Goal: Use online tool/utility: Use online tool/utility

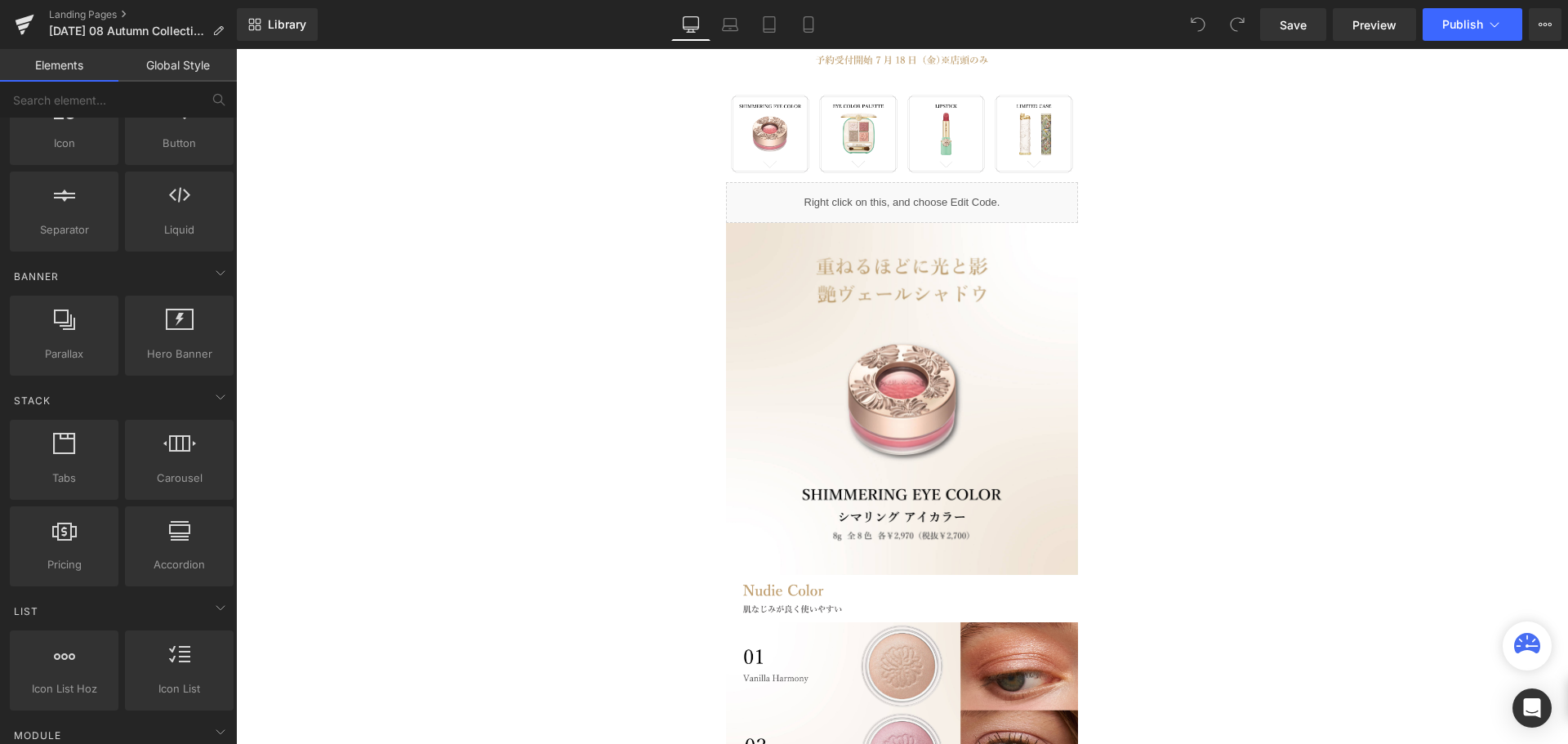
scroll to position [247, 0]
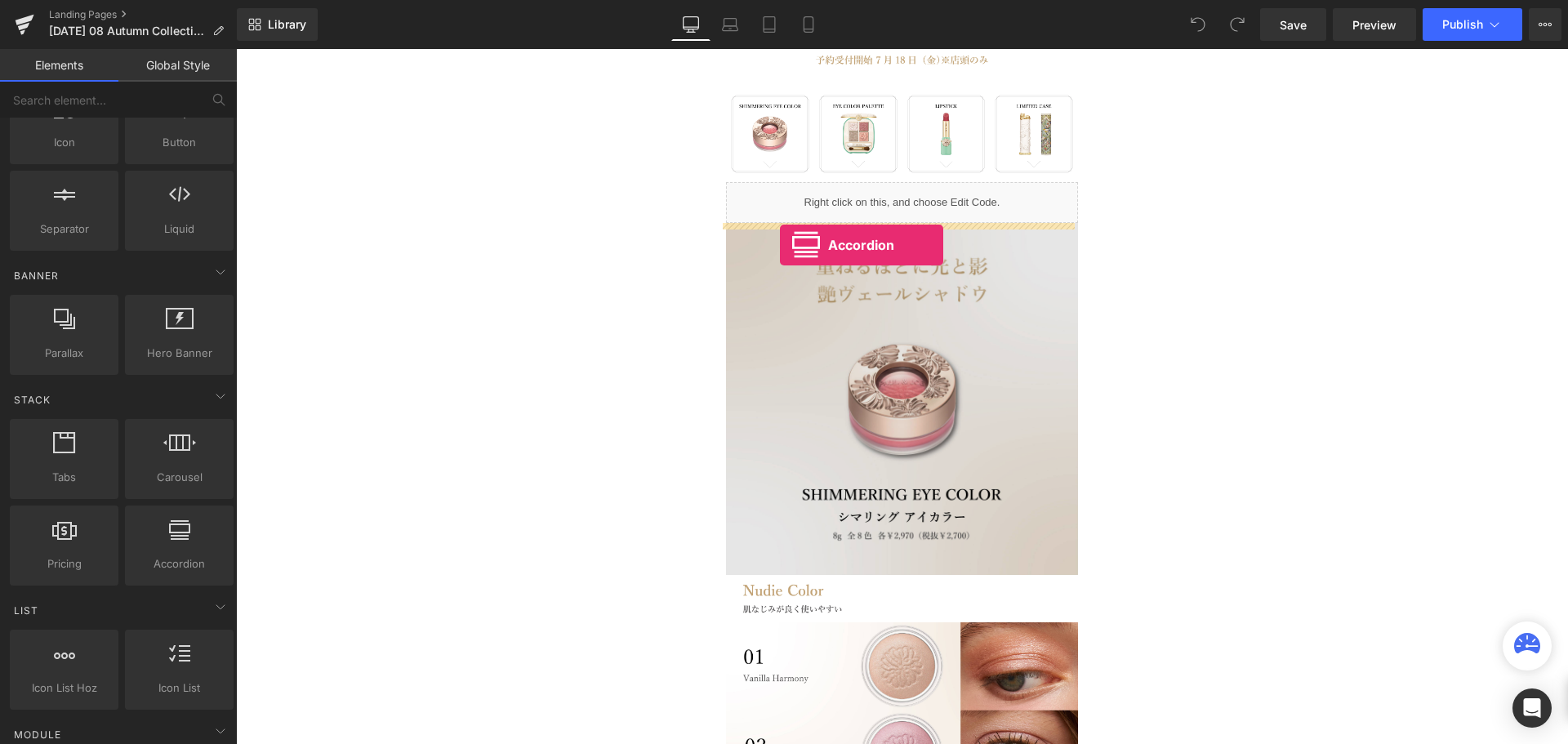
drag, startPoint x: 412, startPoint y: 600, endPoint x: 780, endPoint y: 245, distance: 511.3
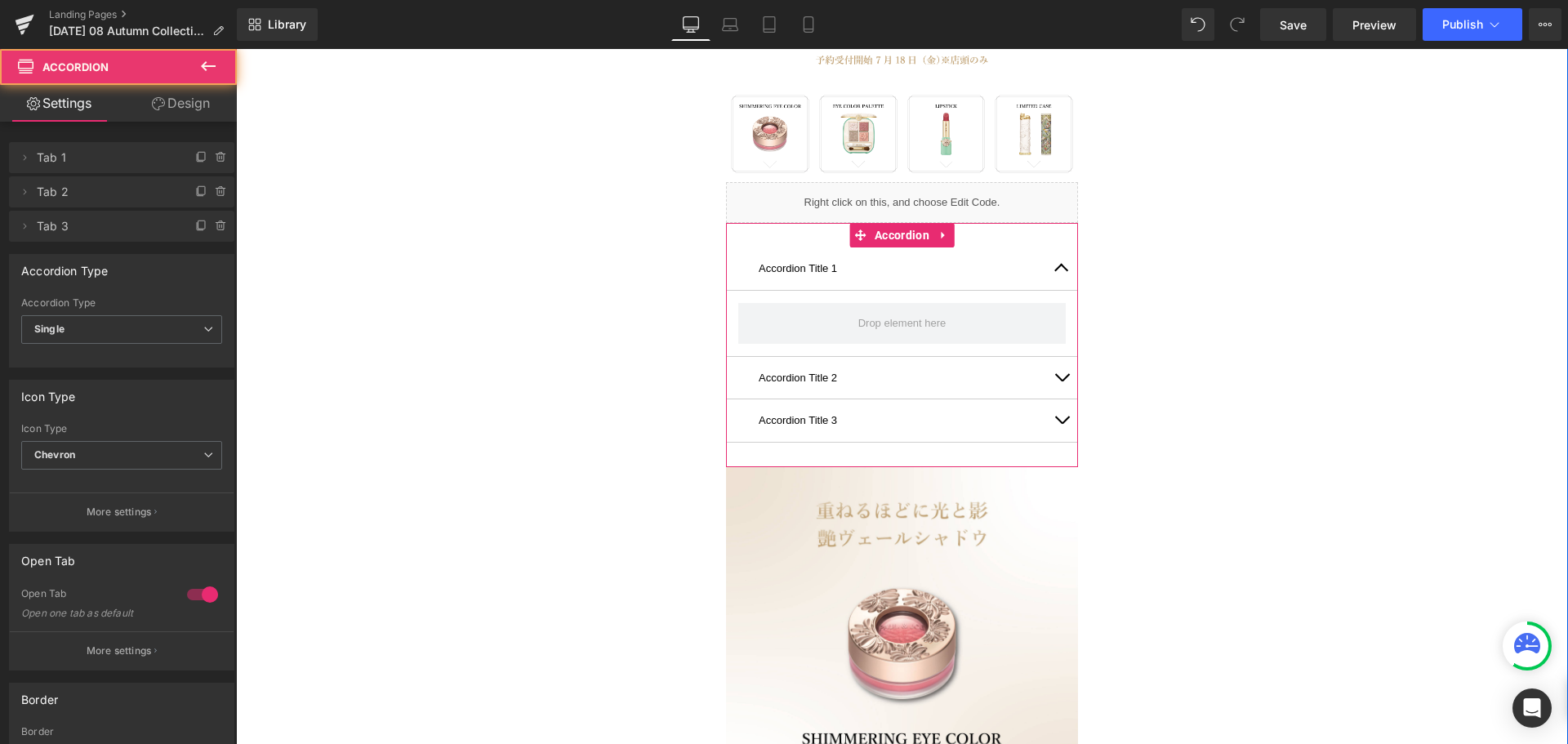
click at [1058, 264] on button "button" at bounding box center [1062, 268] width 33 height 42
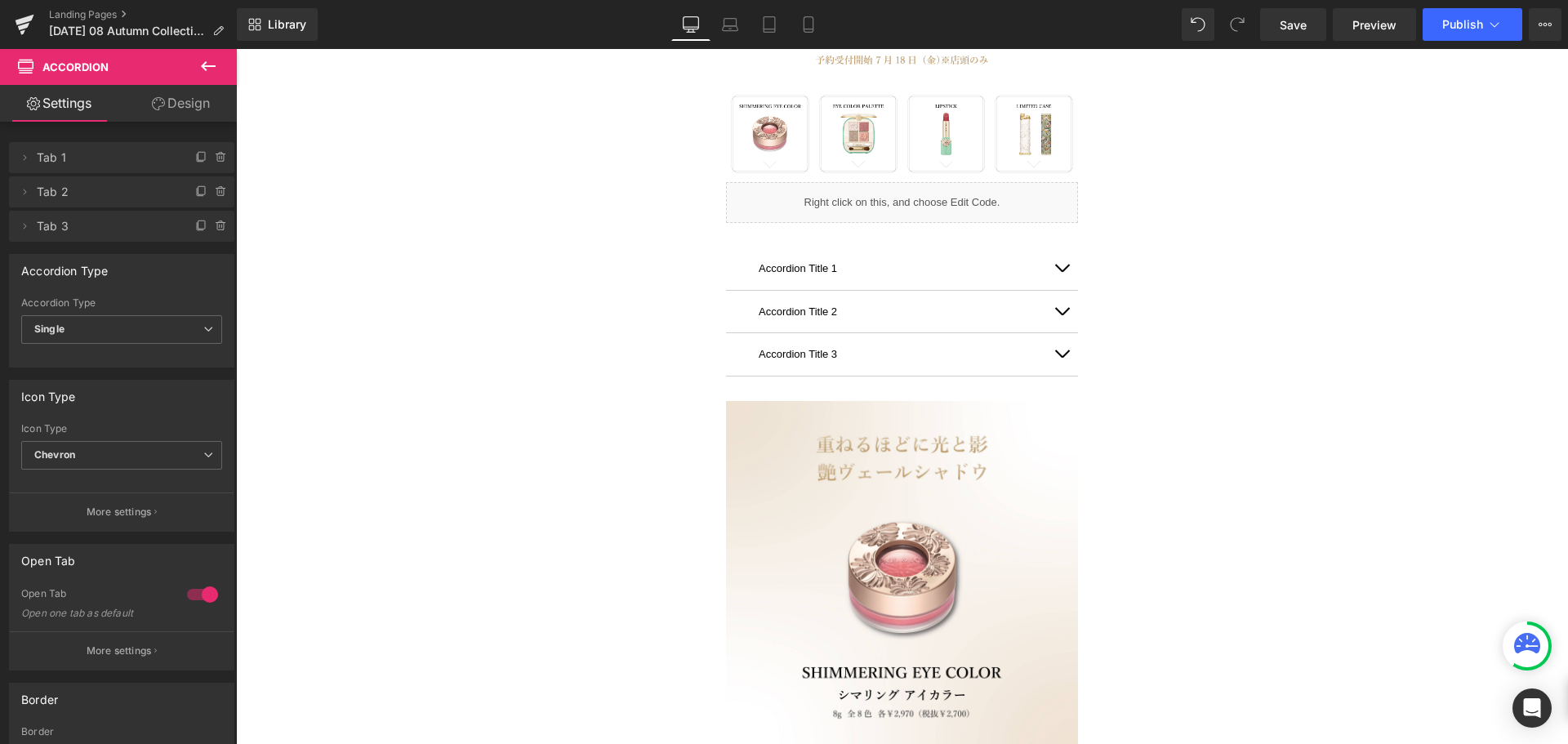
click at [213, 64] on icon at bounding box center [208, 66] width 20 height 20
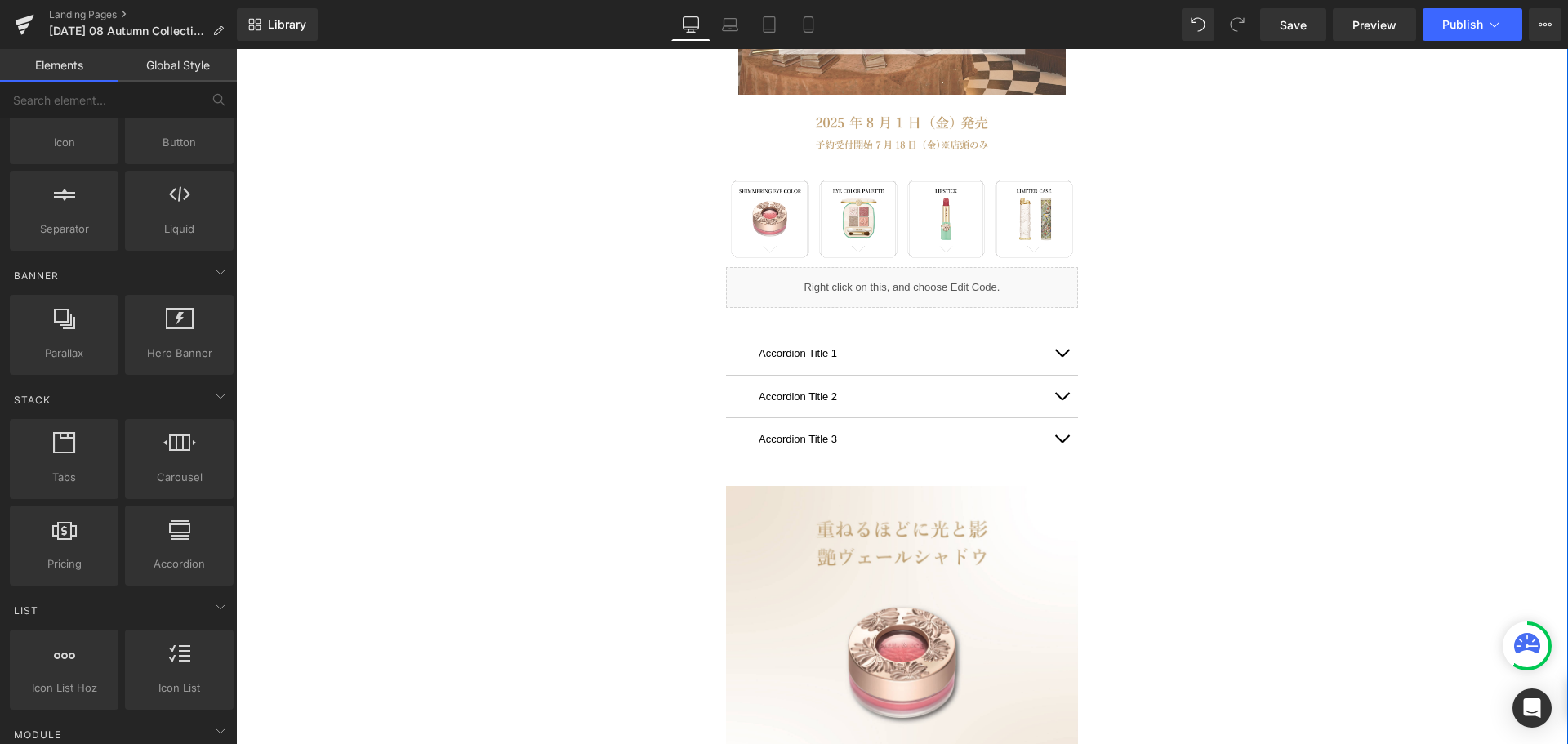
scroll to position [454, 0]
click at [886, 280] on span "Liquid" at bounding box center [893, 280] width 43 height 24
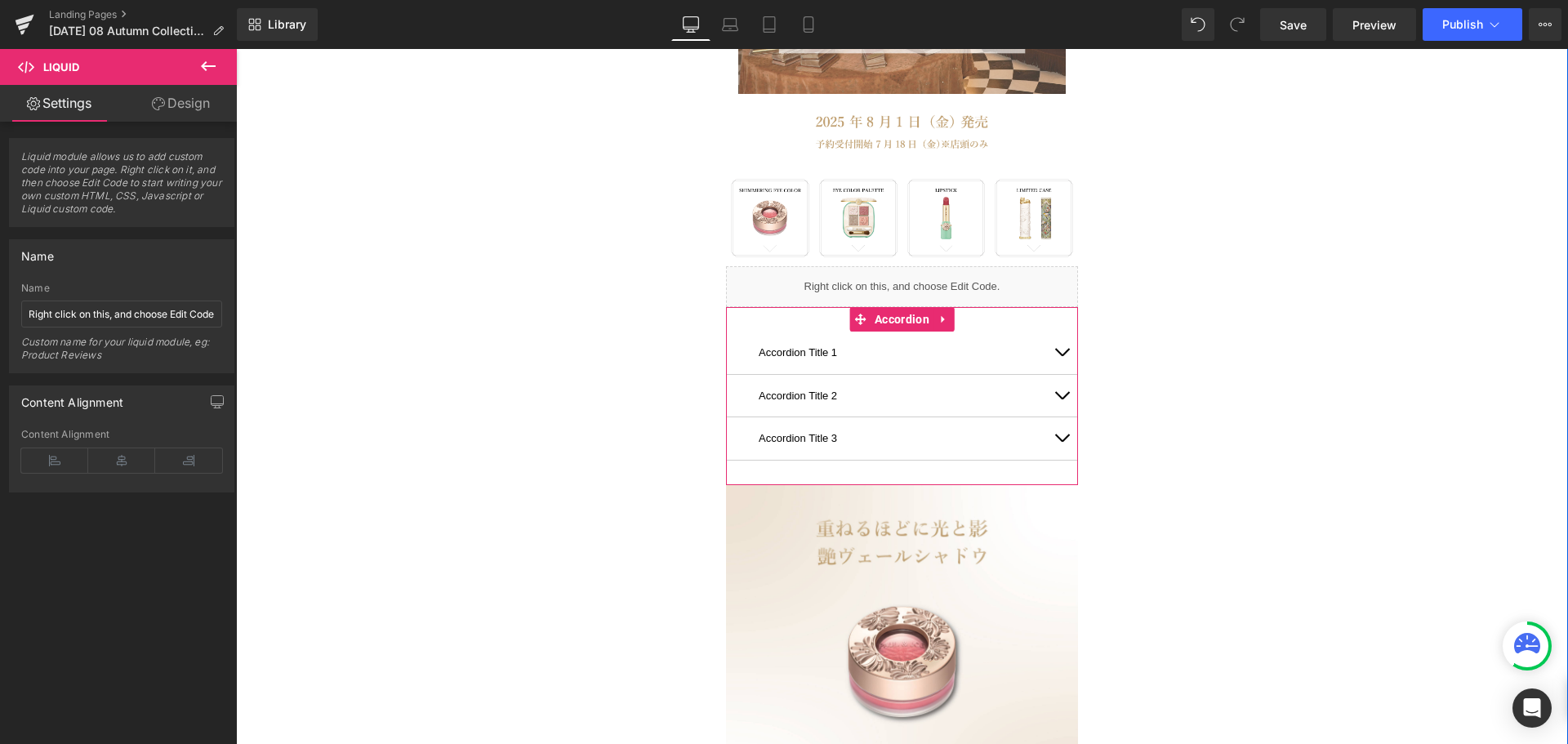
click at [1053, 354] on button "button" at bounding box center [1062, 352] width 33 height 42
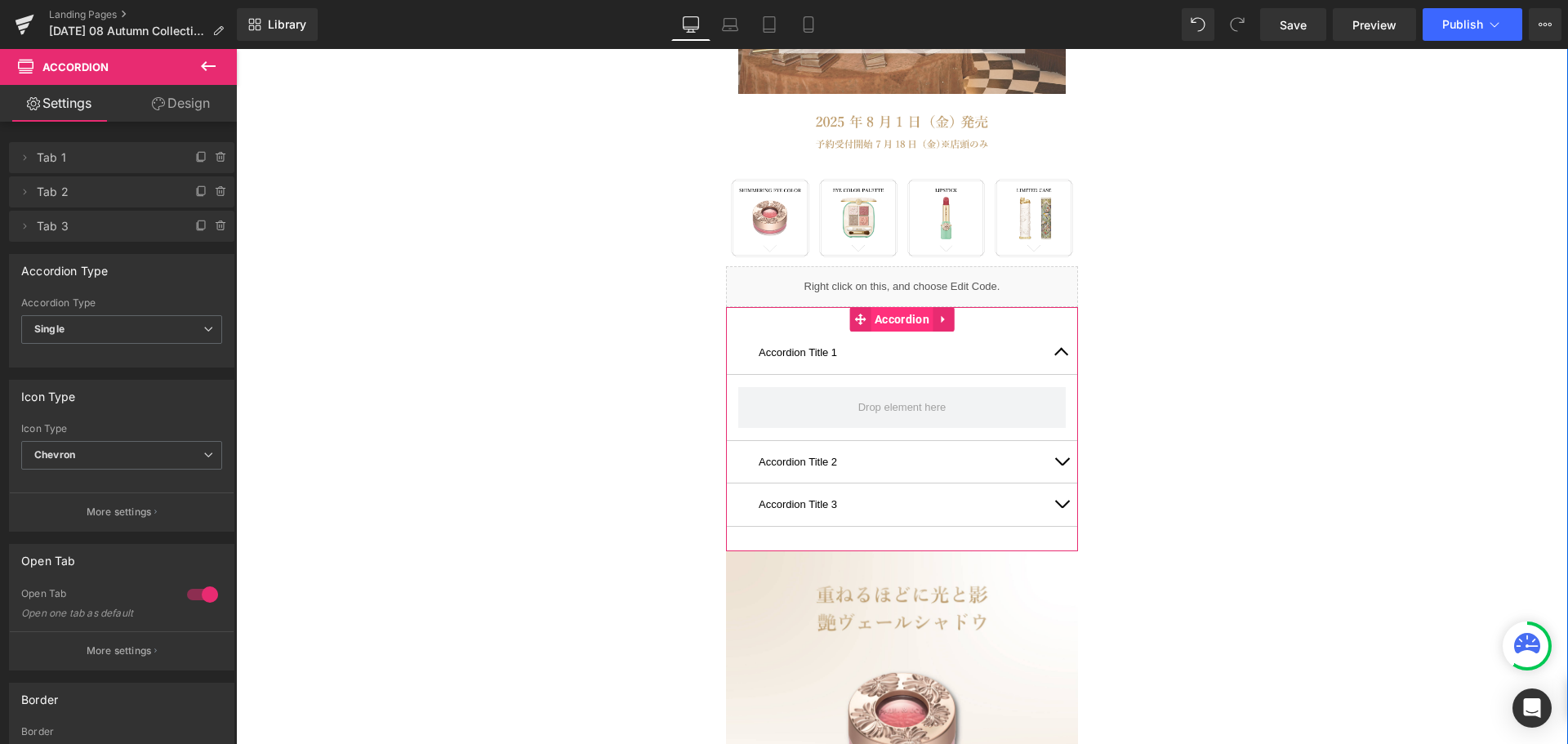
click at [897, 318] on span "Accordion" at bounding box center [902, 319] width 63 height 24
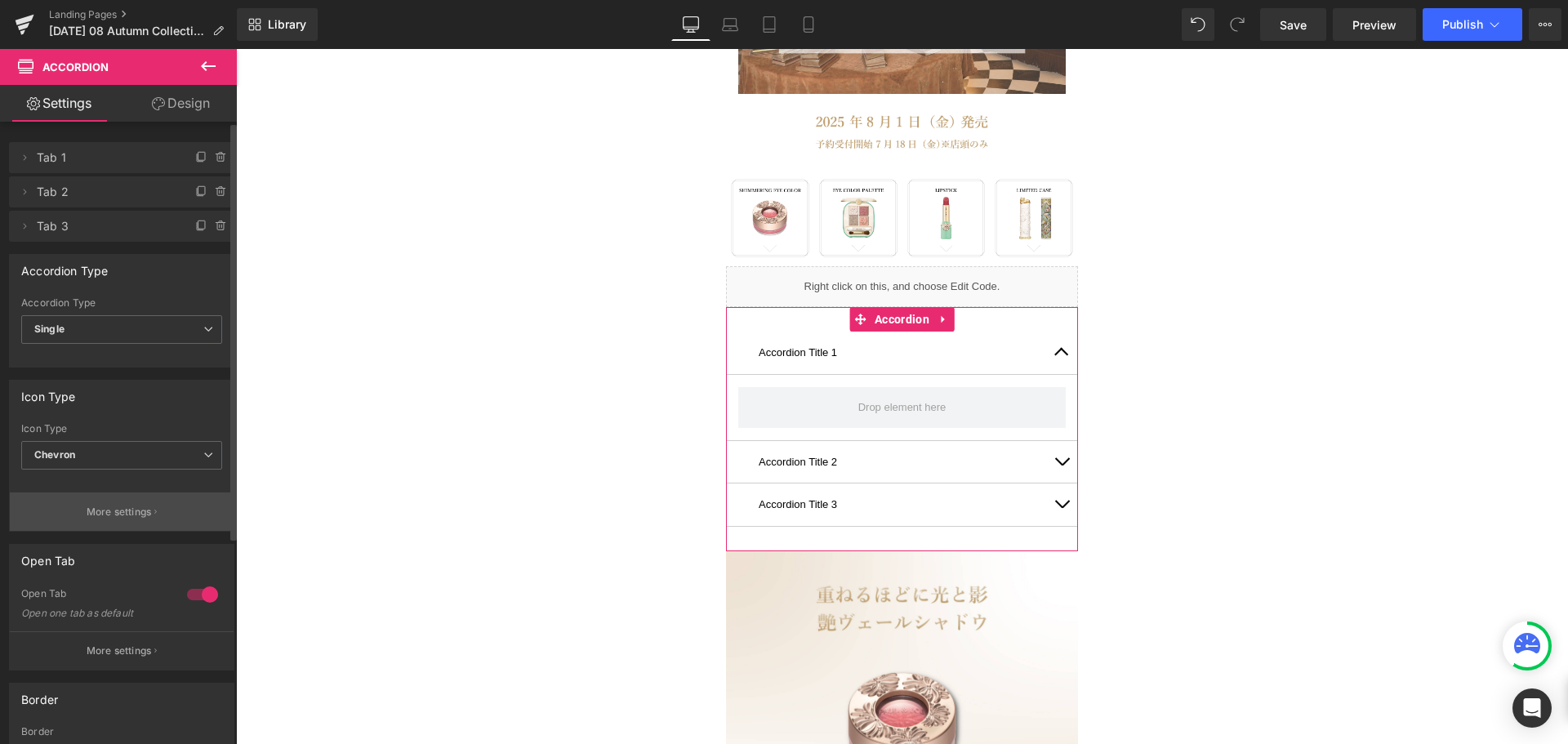
scroll to position [25, 0]
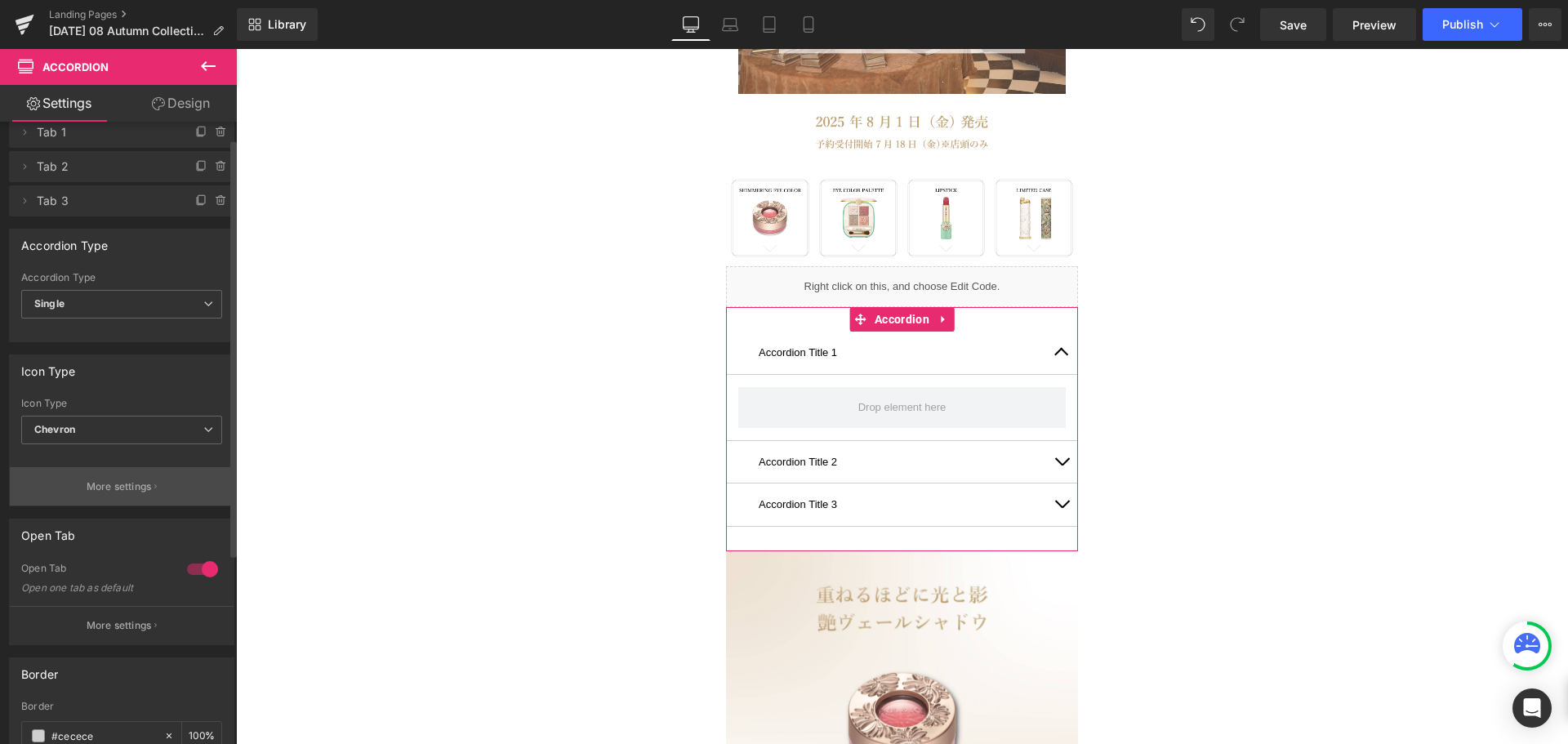
click at [104, 490] on p "More settings" at bounding box center [118, 486] width 65 height 15
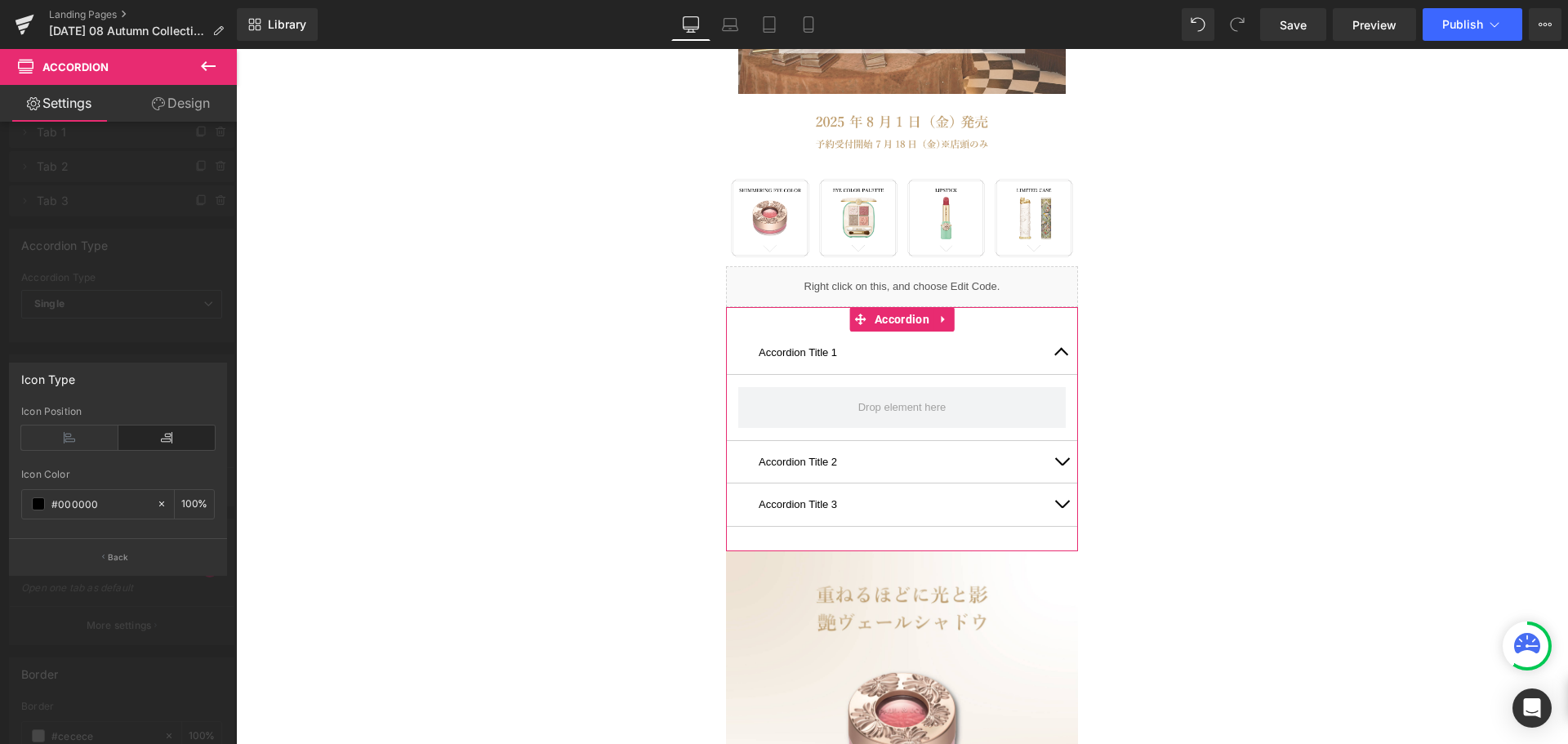
click at [123, 374] on div "Icon Type" at bounding box center [117, 379] width 217 height 31
click at [98, 566] on button "Back" at bounding box center [117, 557] width 218 height 37
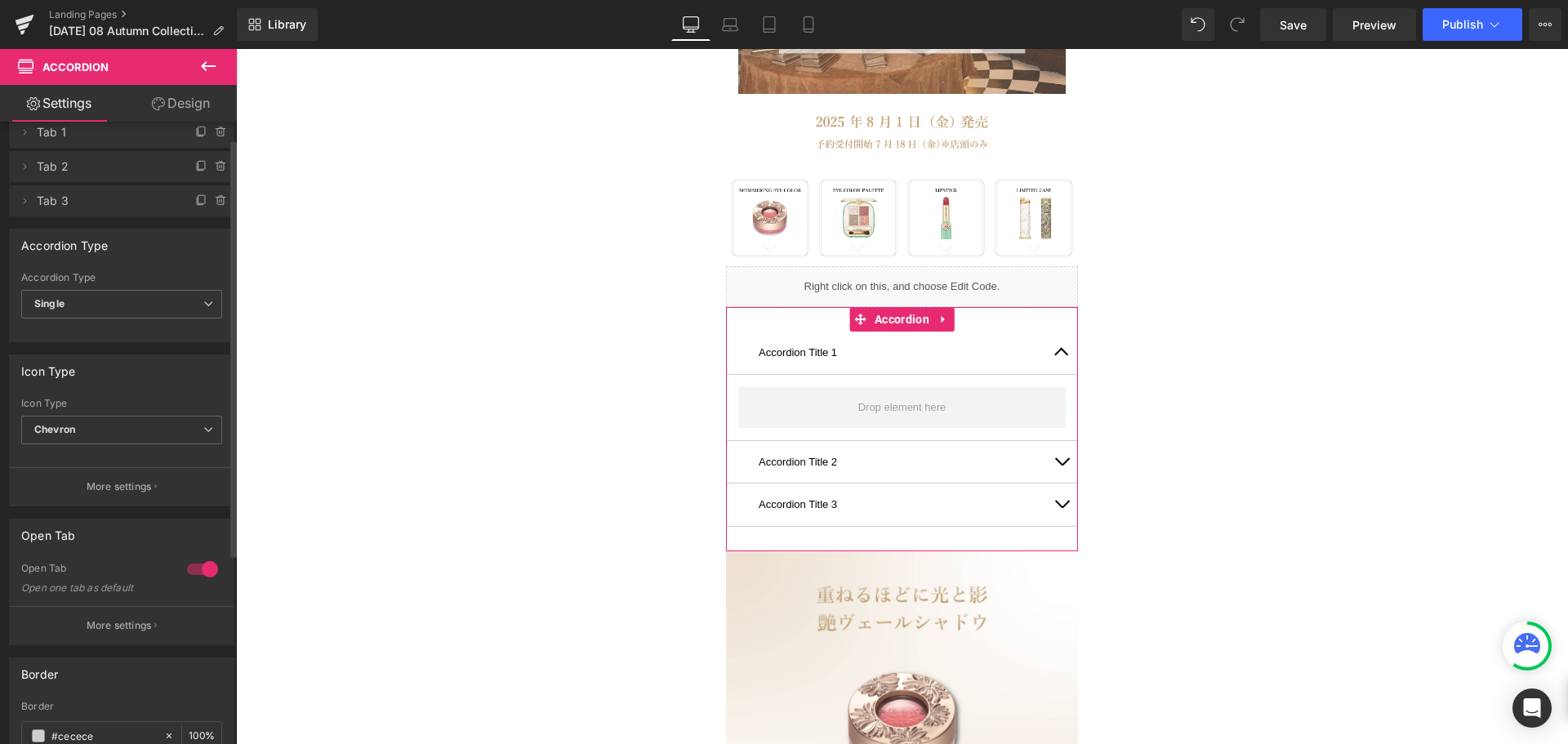
click at [98, 566] on div "Open Tab" at bounding box center [96, 571] width 150 height 17
click at [193, 430] on span "Chevron" at bounding box center [121, 430] width 201 height 29
click at [193, 430] on span "Chevron" at bounding box center [117, 430] width 194 height 29
click at [193, 430] on span "Chevron" at bounding box center [121, 430] width 201 height 29
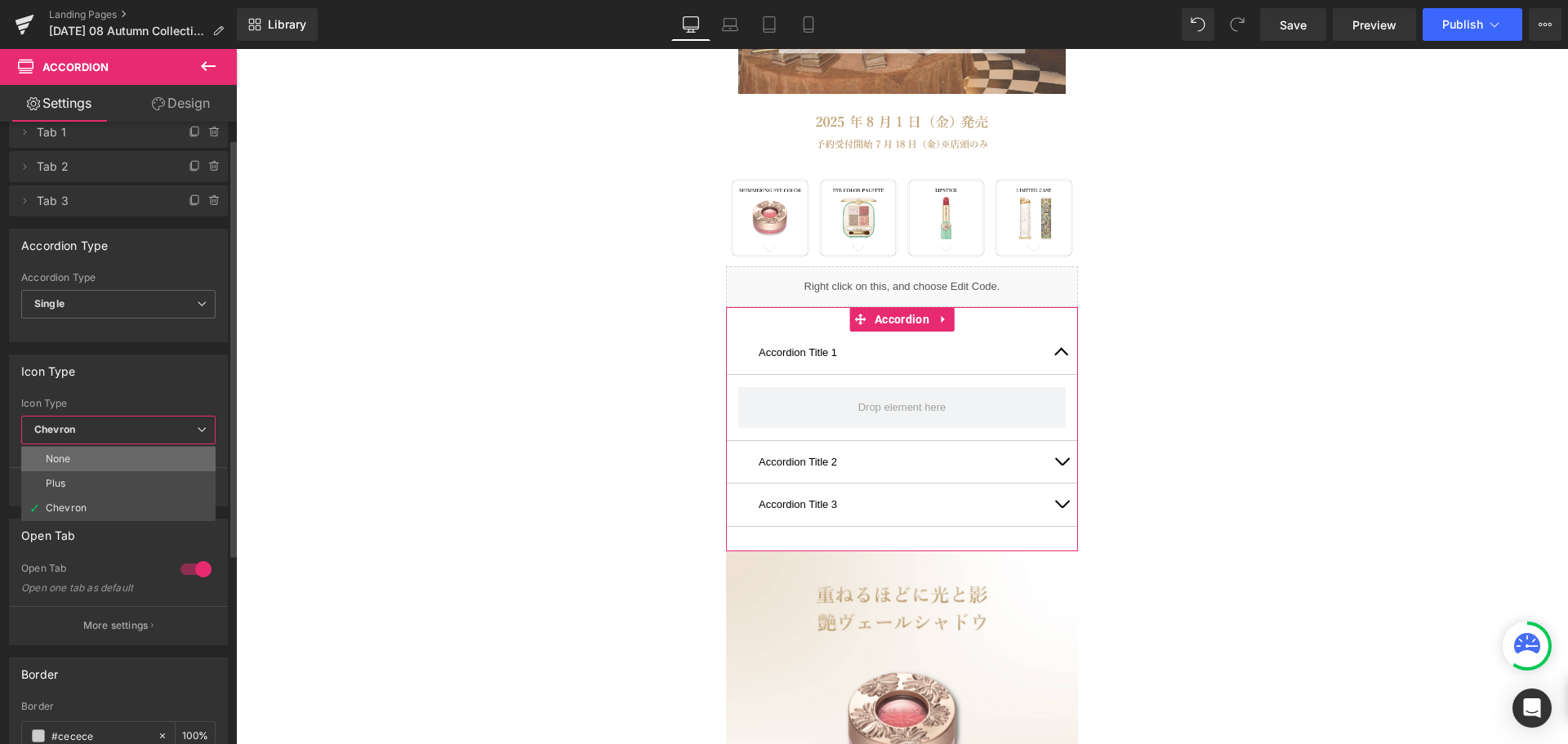
click at [126, 456] on li "None" at bounding box center [117, 459] width 194 height 24
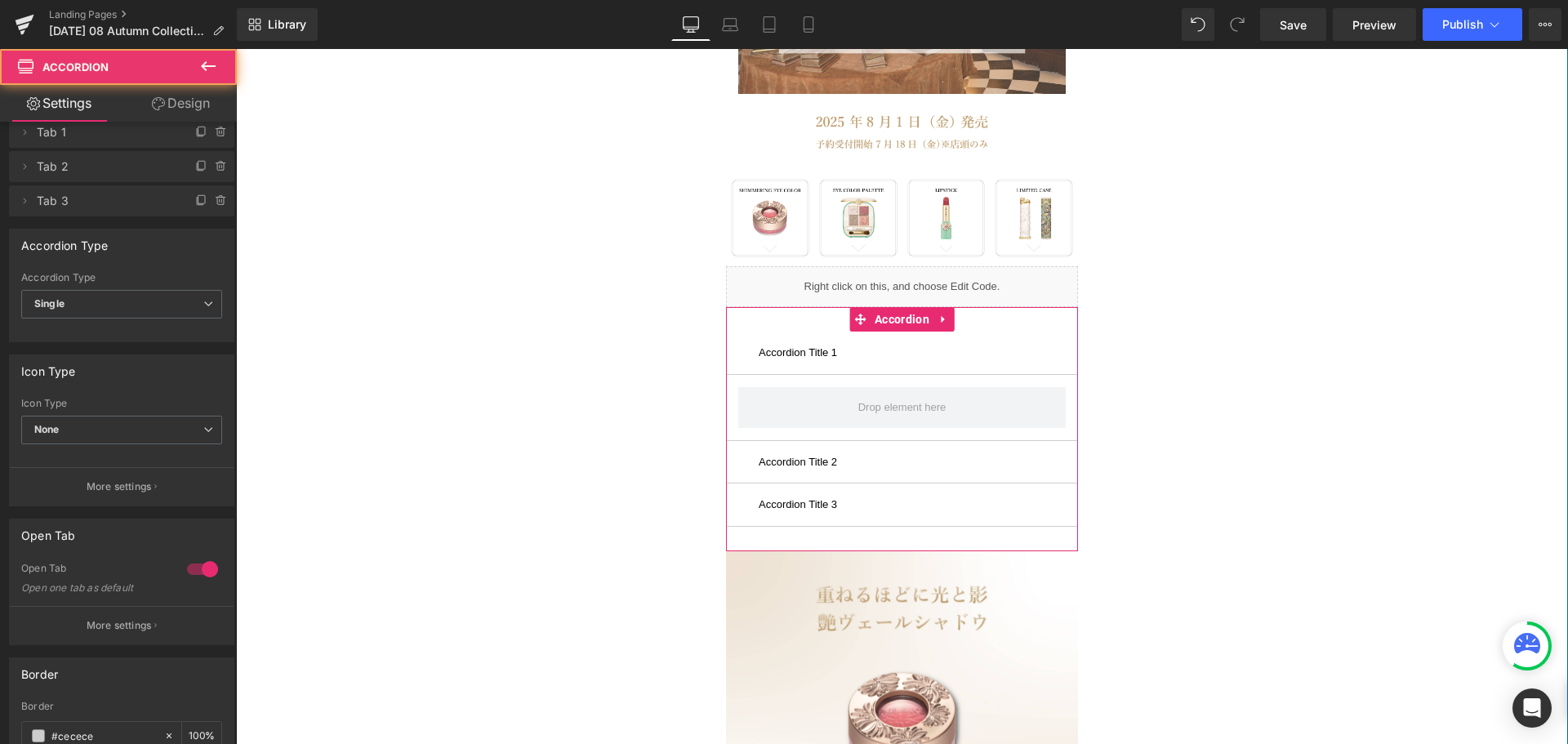
click at [1046, 356] on div "Accordion Title 1 Text Block" at bounding box center [901, 352] width 352 height 43
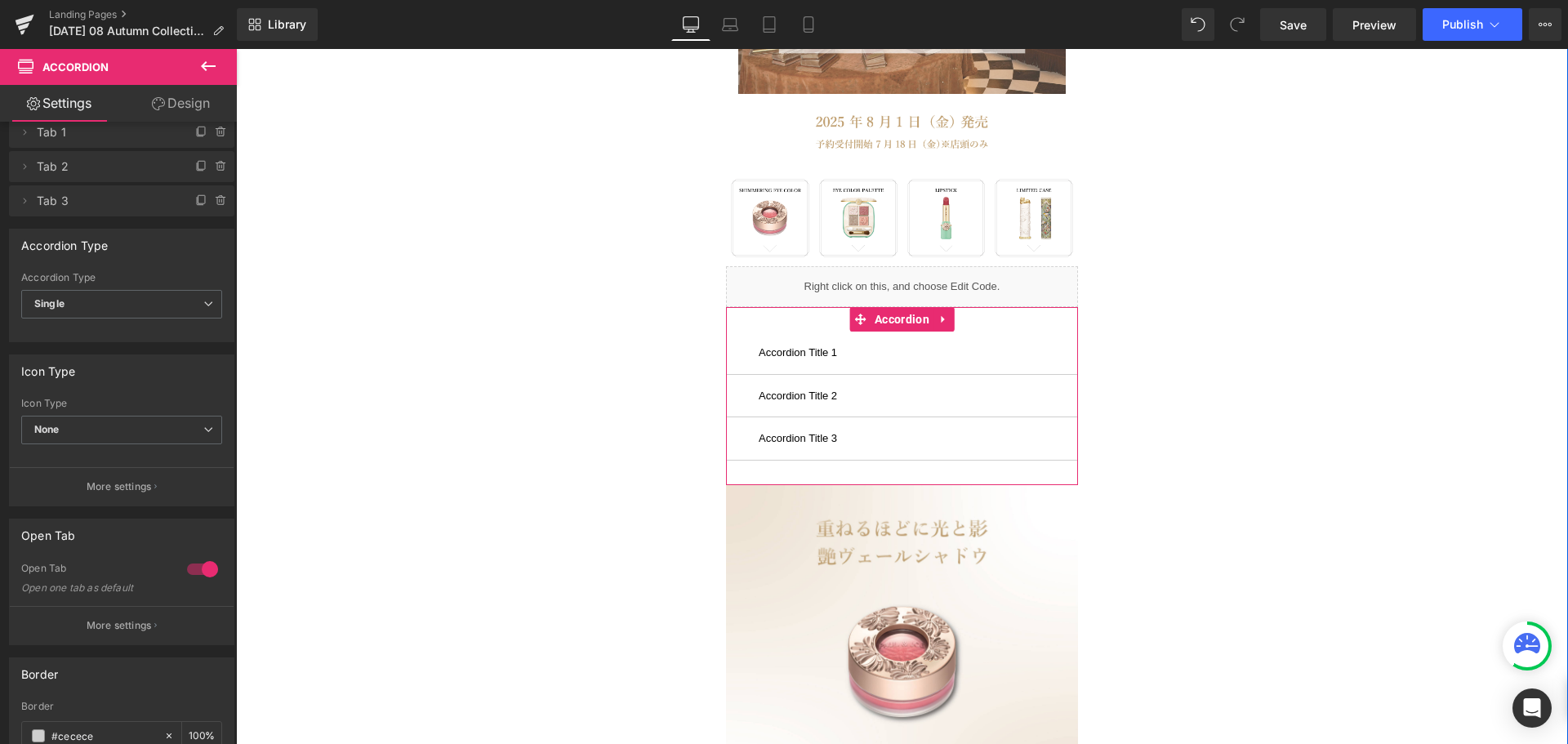
click at [1046, 356] on div "Accordion Title 1 Text Block" at bounding box center [901, 352] width 352 height 43
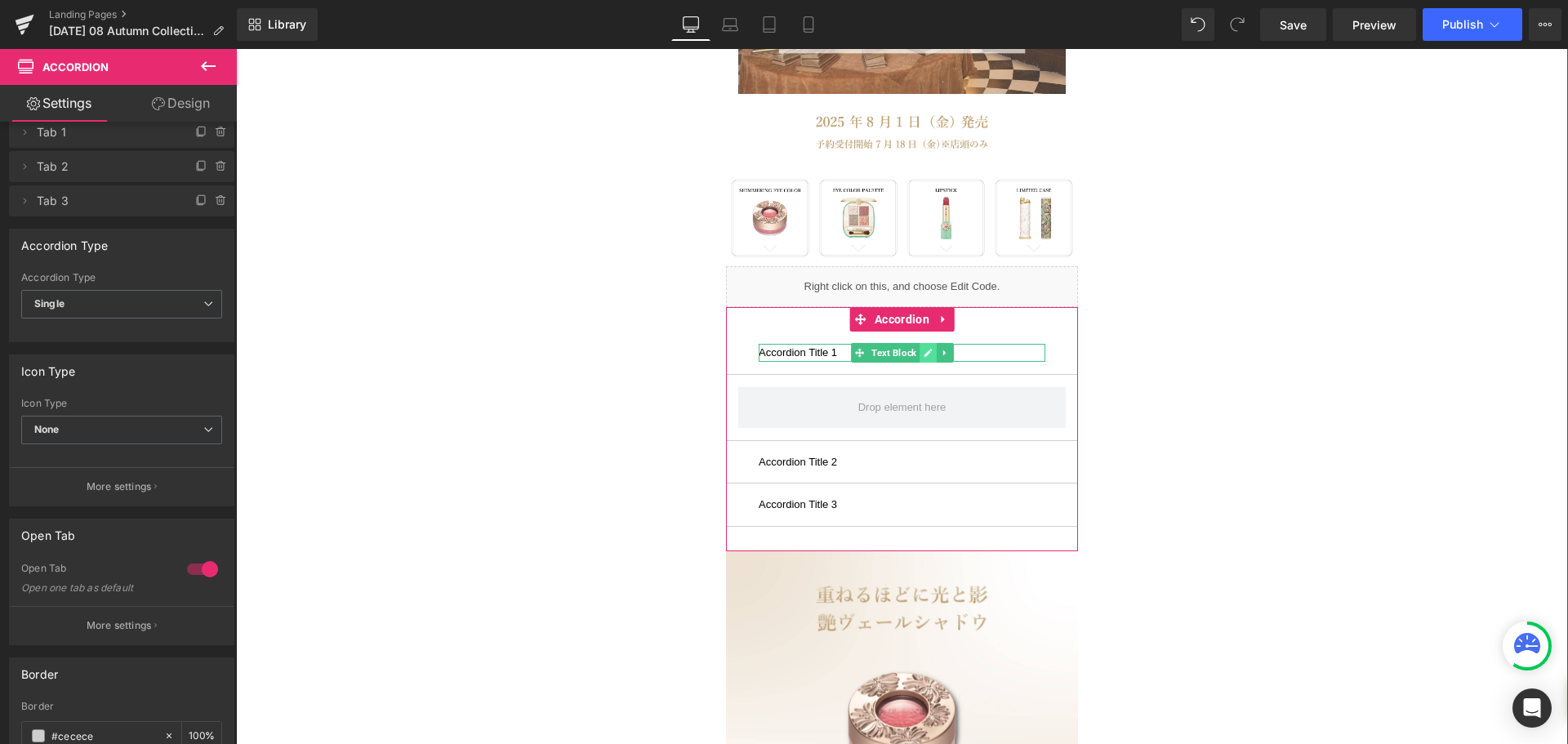
click at [920, 358] on link at bounding box center [928, 352] width 17 height 20
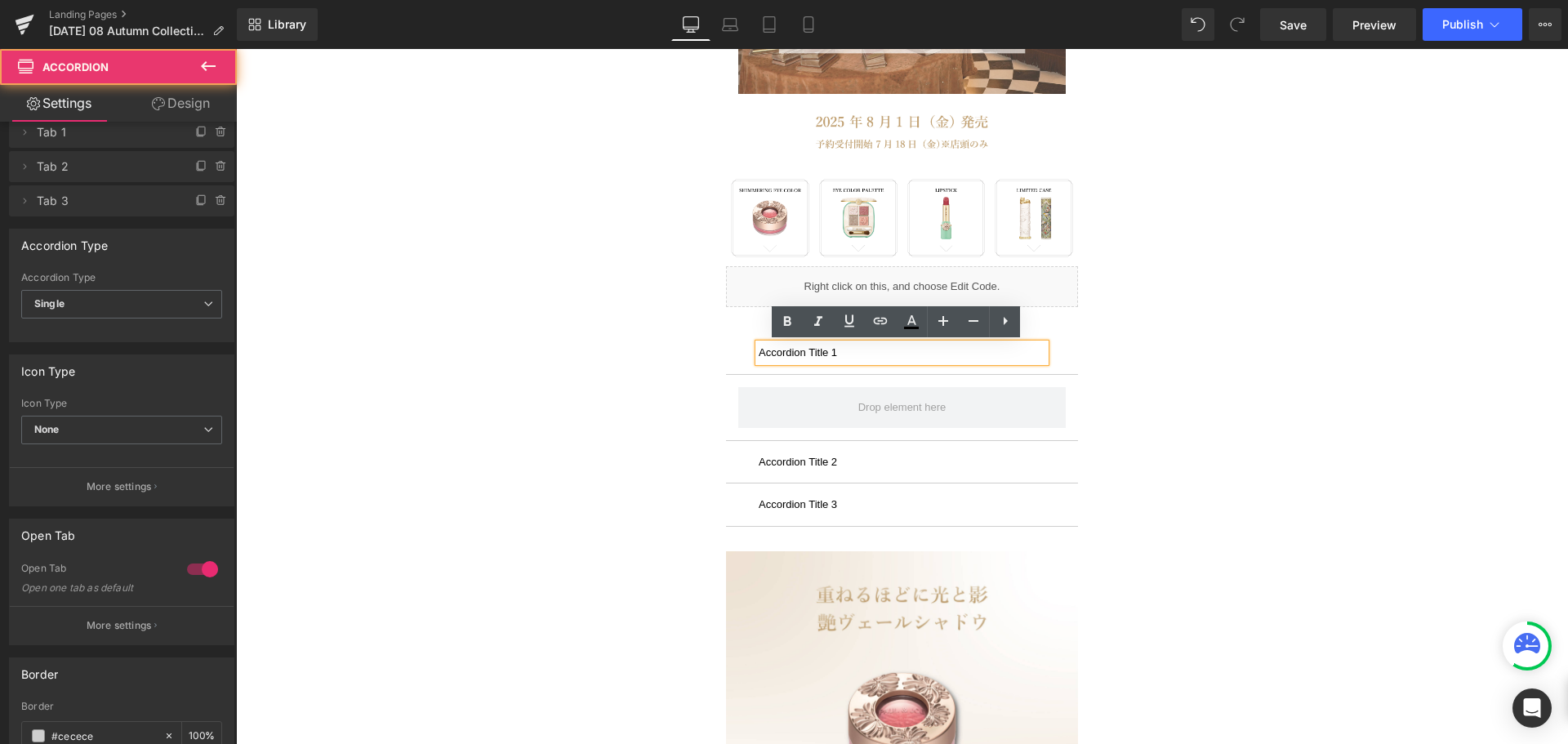
click at [1059, 346] on div "Accordion Title 1 Text Block" at bounding box center [901, 352] width 352 height 43
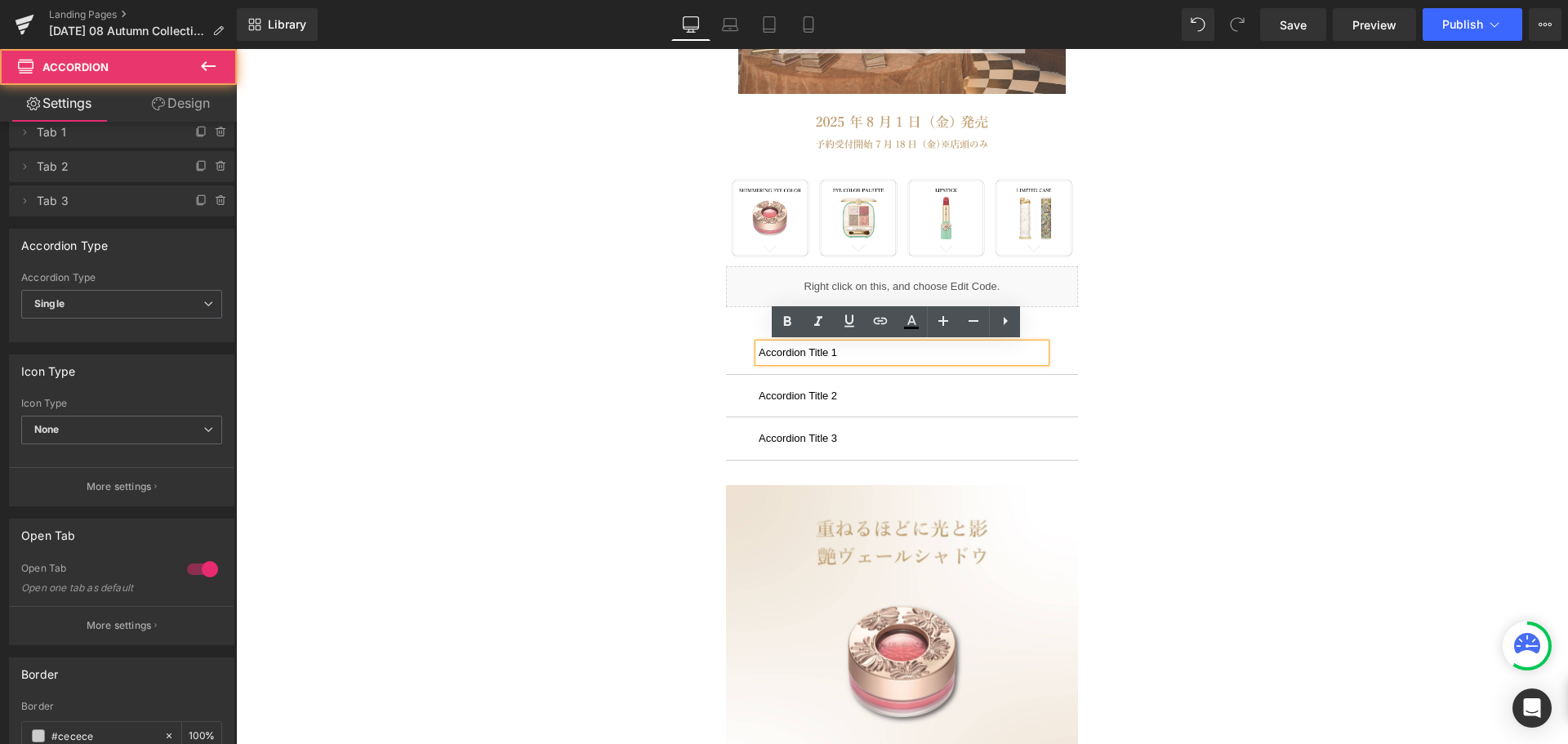
click at [1057, 352] on div "Accordion Title 1 Text Block" at bounding box center [901, 352] width 352 height 43
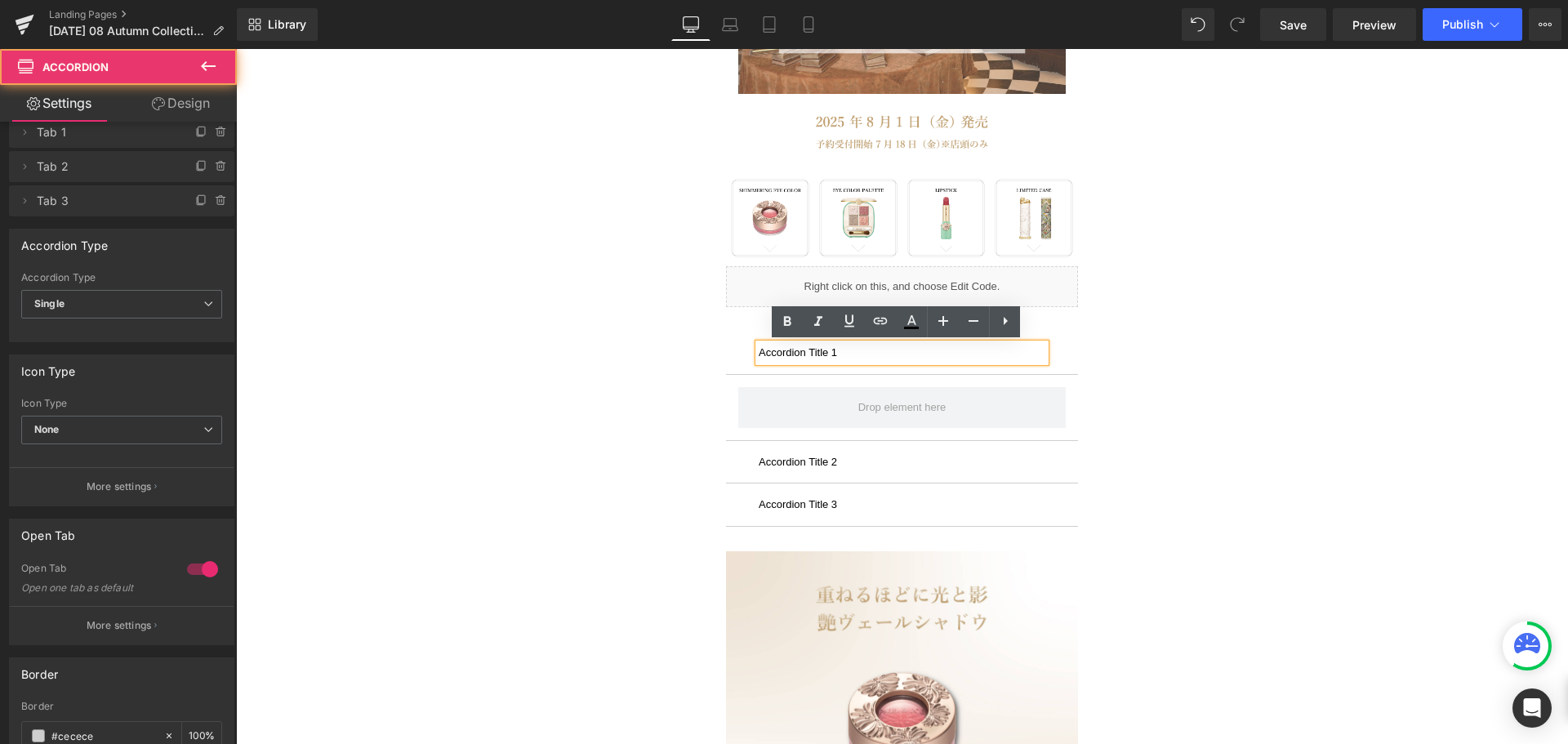
click at [1057, 352] on div "Accordion Title 1 Text Block" at bounding box center [901, 352] width 352 height 43
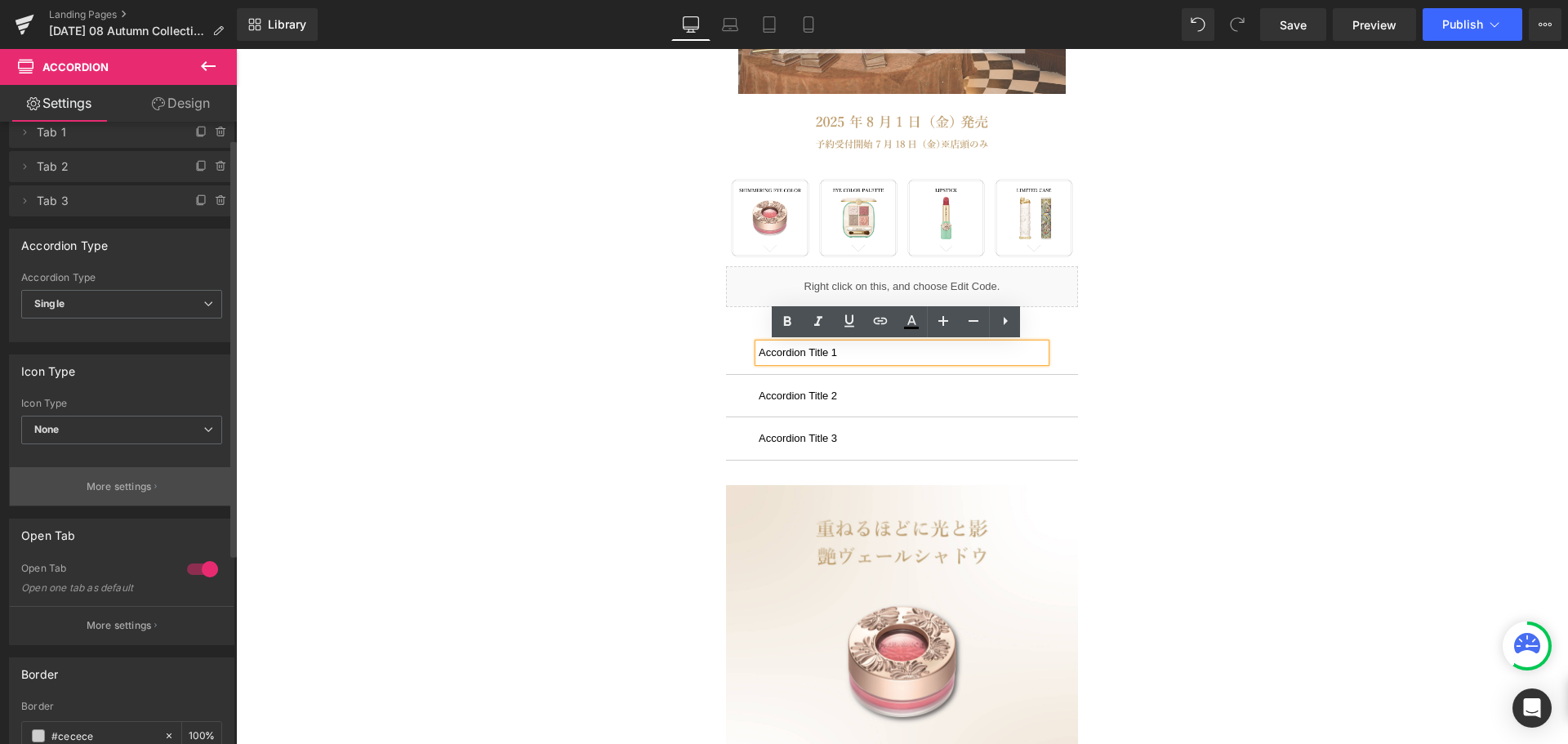
click at [146, 486] on p "More settings" at bounding box center [118, 486] width 65 height 15
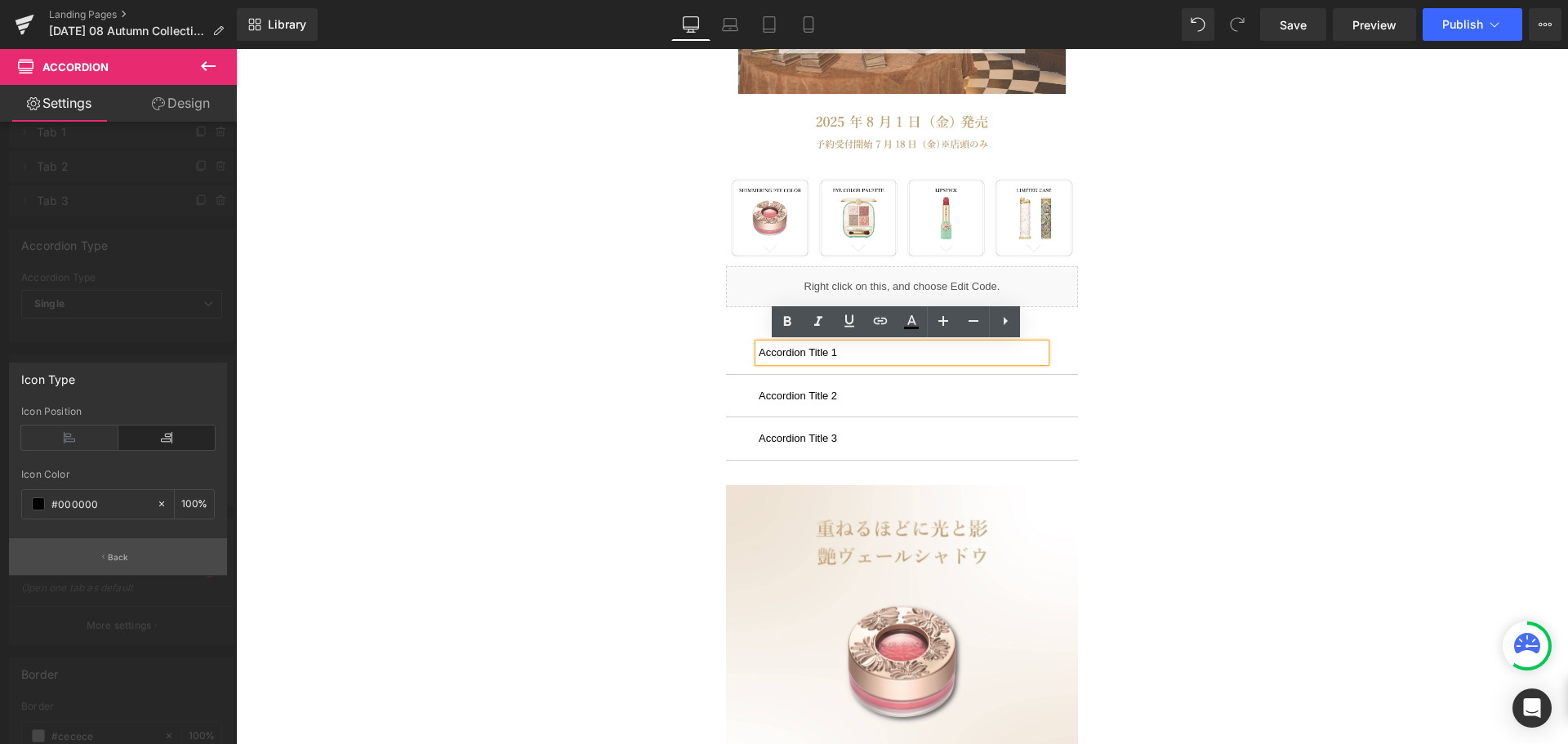
click at [118, 547] on button "Back" at bounding box center [117, 557] width 218 height 37
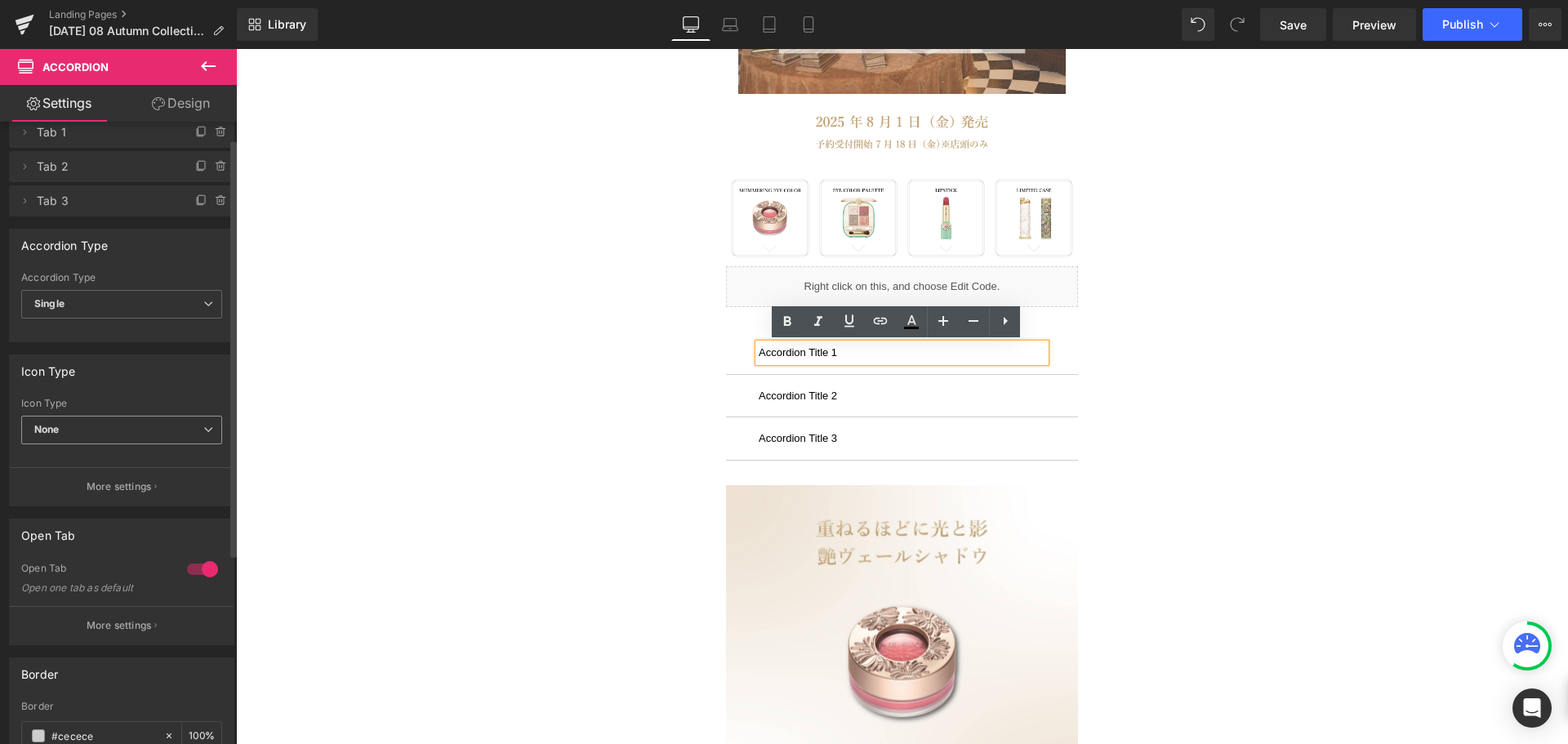
click at [176, 432] on span "None" at bounding box center [121, 430] width 201 height 29
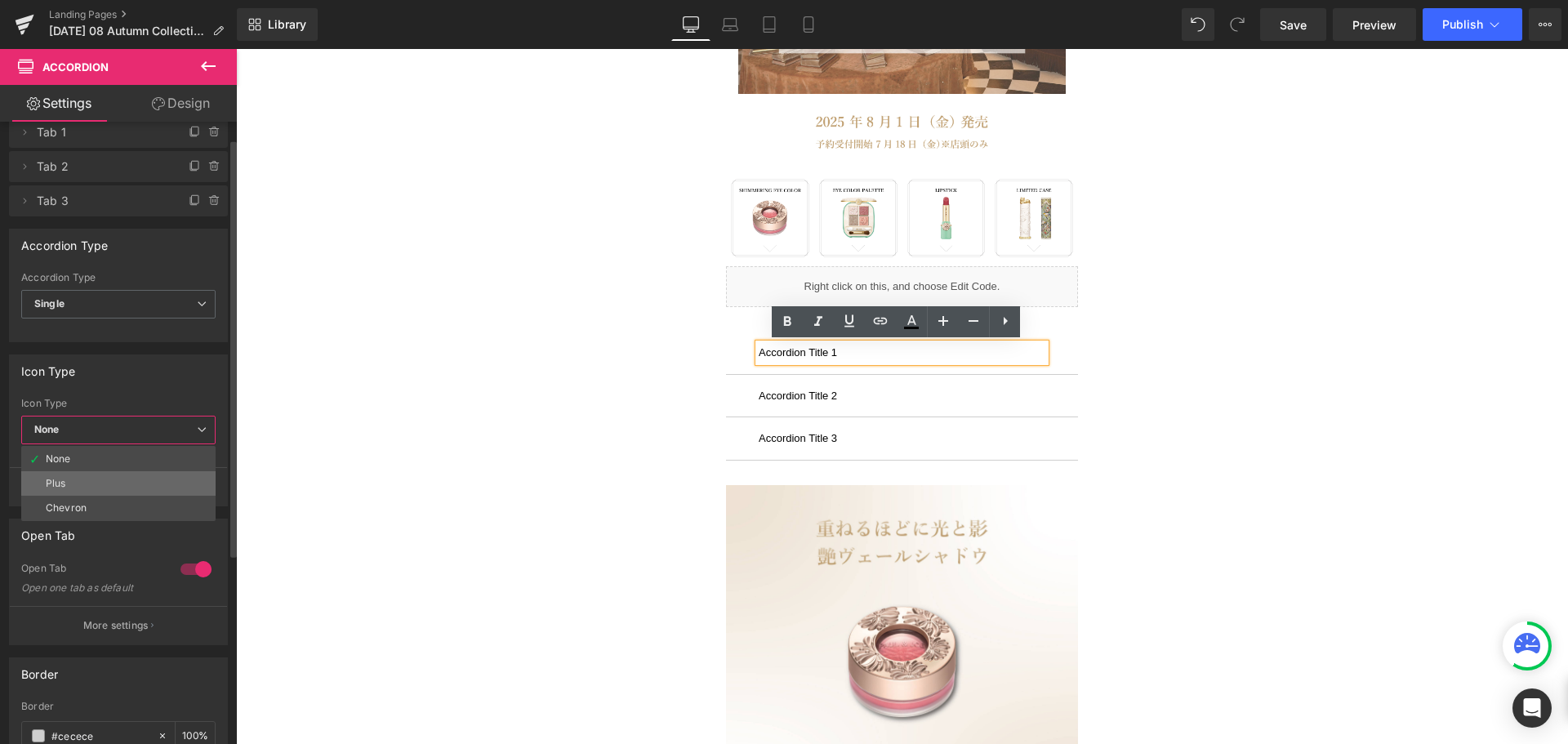
click at [91, 487] on li "Plus" at bounding box center [117, 484] width 194 height 24
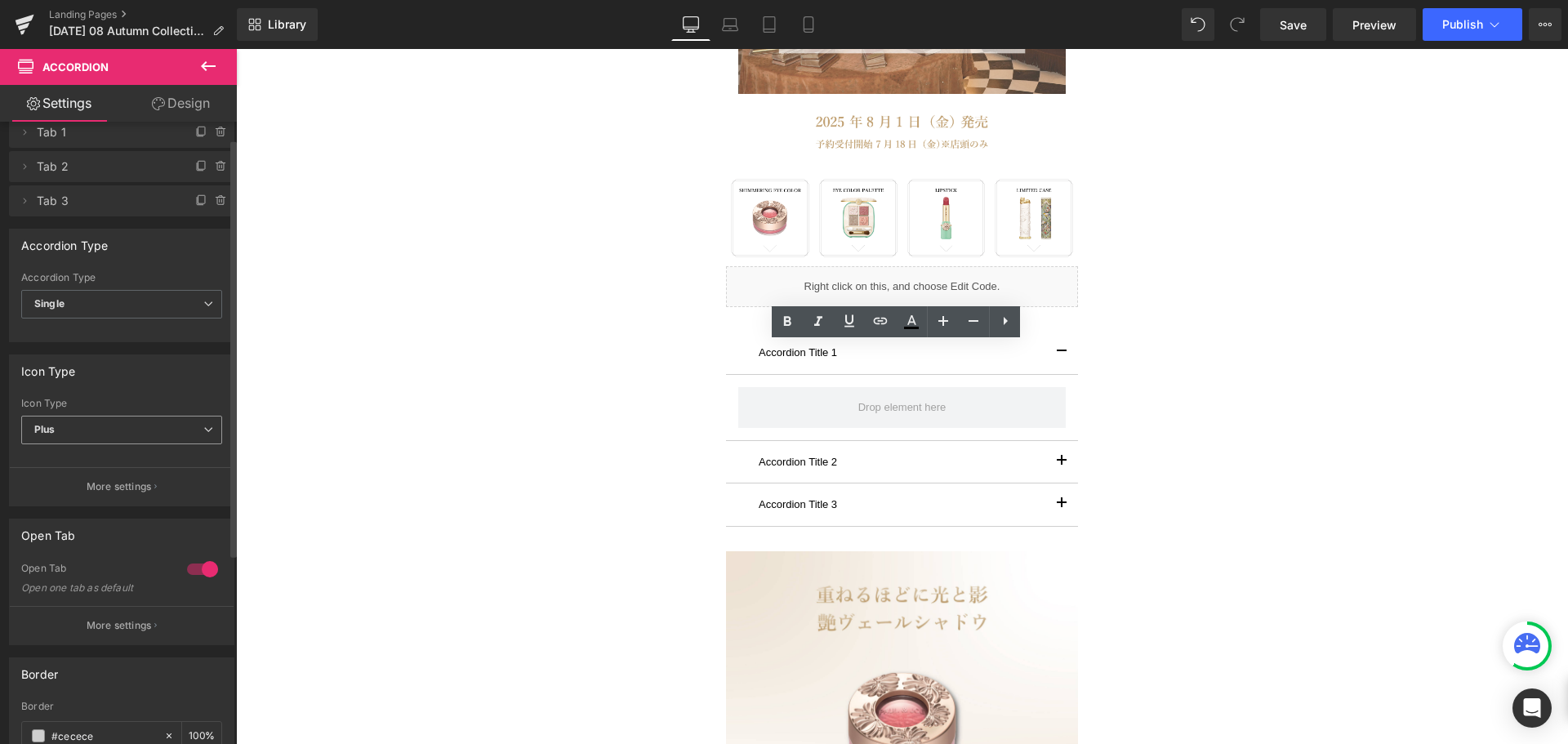
click at [163, 428] on span "Plus" at bounding box center [121, 430] width 201 height 29
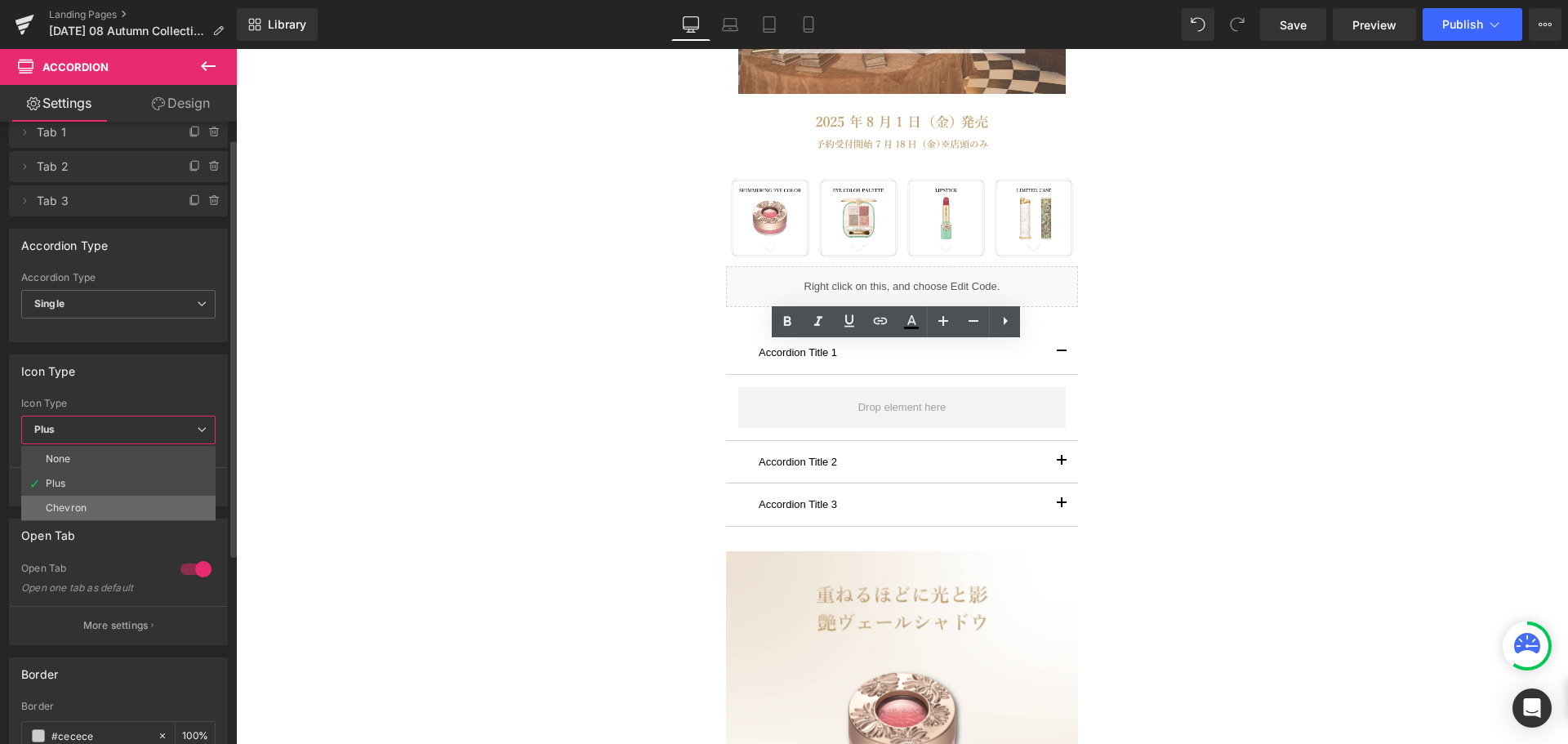
click at [100, 513] on li "Chevron" at bounding box center [117, 508] width 194 height 24
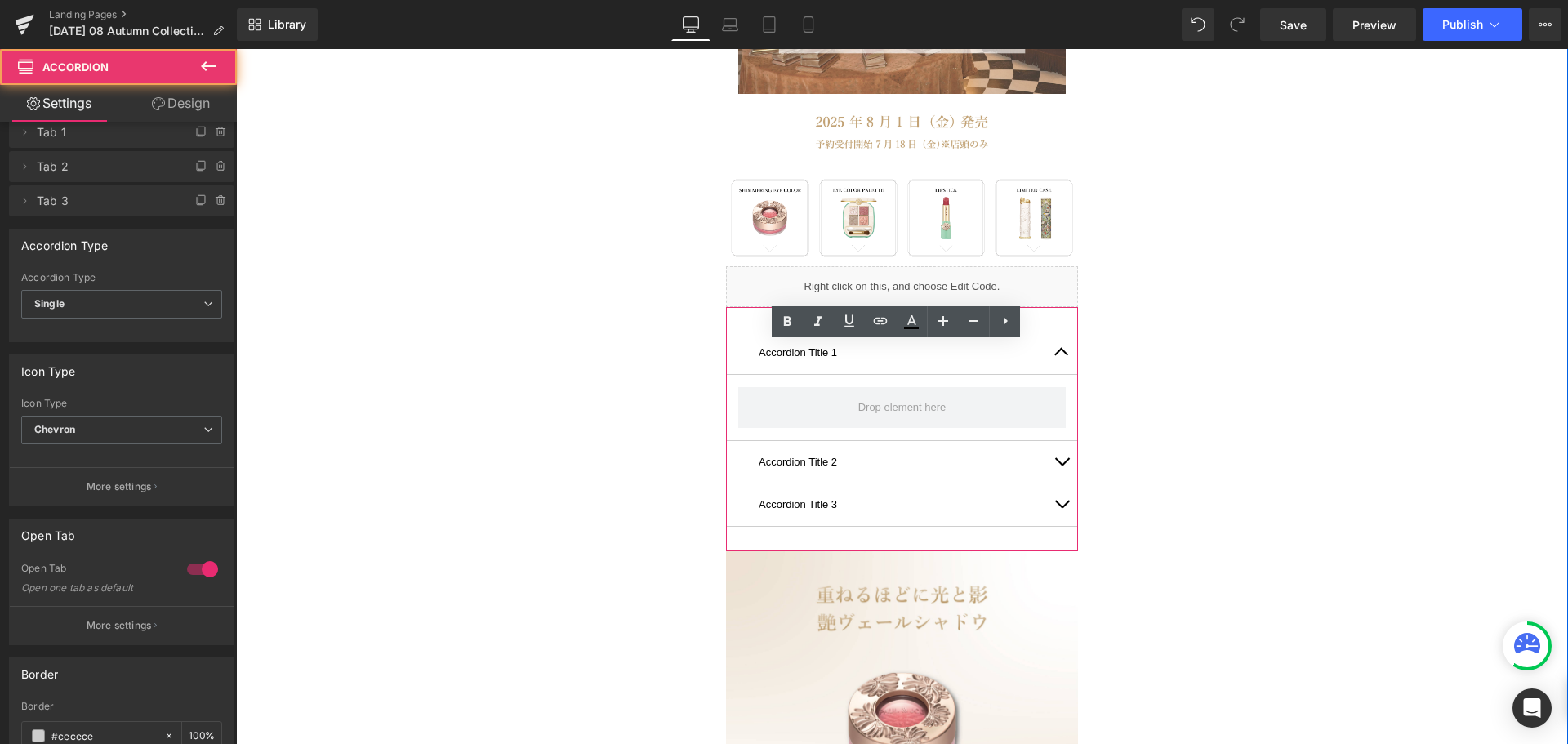
click at [1062, 356] on span "button" at bounding box center [1062, 356] width 0 height 0
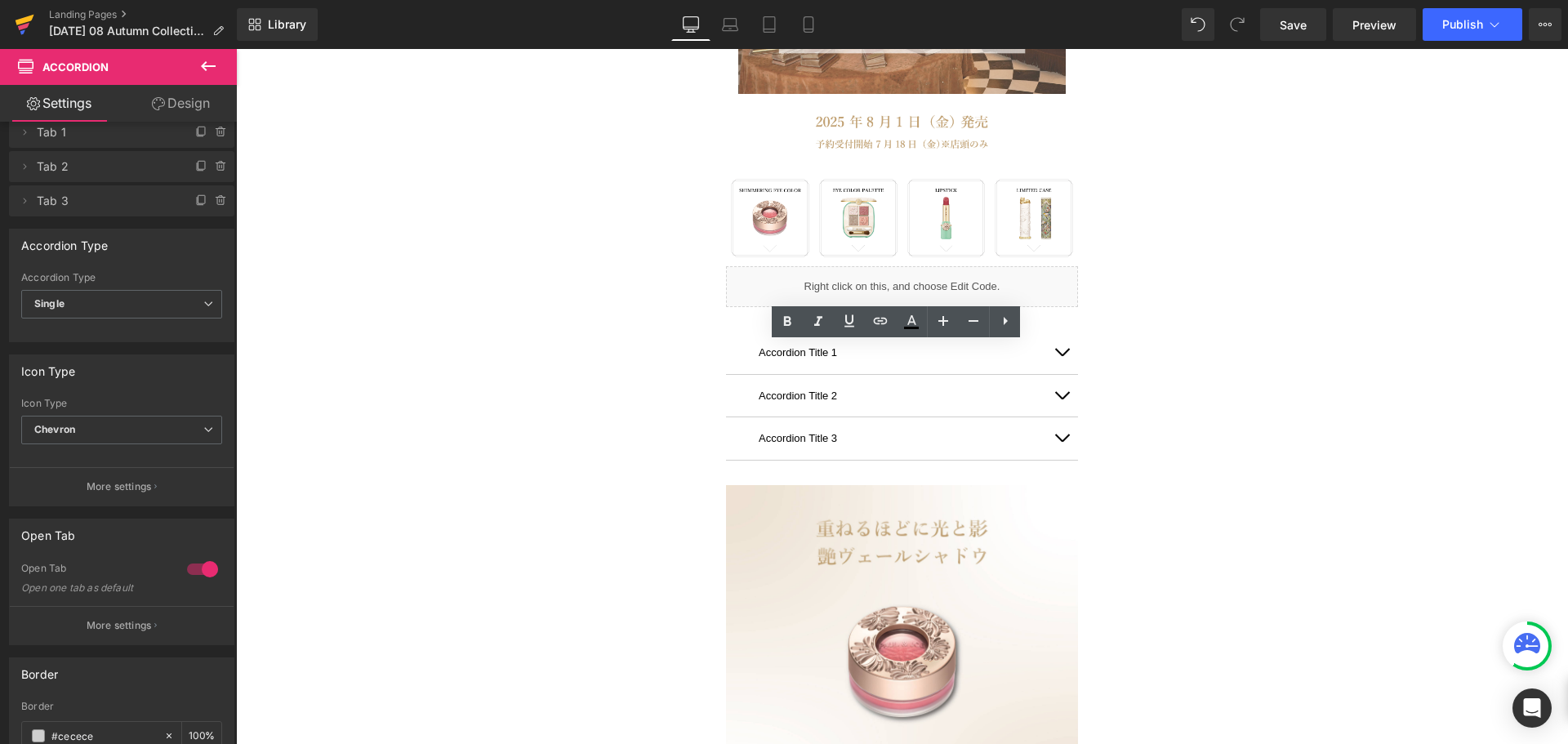
click at [22, 25] on icon at bounding box center [23, 26] width 11 height 7
